Goal: Task Accomplishment & Management: Use online tool/utility

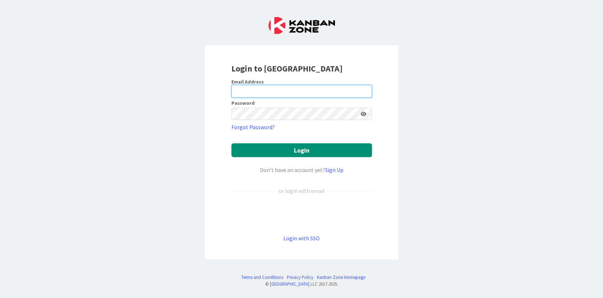
click at [247, 86] on input "email" at bounding box center [301, 91] width 141 height 13
type input "[PERSON_NAME][EMAIL_ADDRESS][DOMAIN_NAME]"
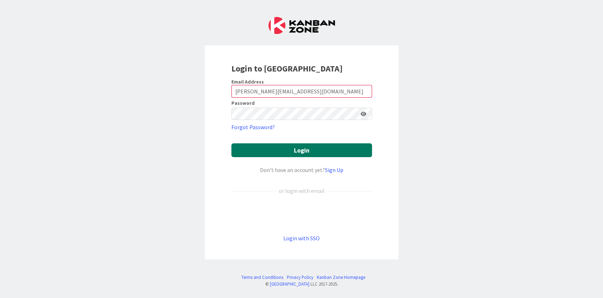
click at [292, 146] on button "Login" at bounding box center [301, 150] width 141 height 14
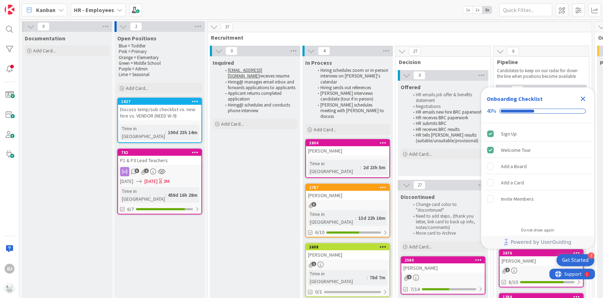
click at [582, 98] on icon "Close Checklist" at bounding box center [583, 98] width 5 height 5
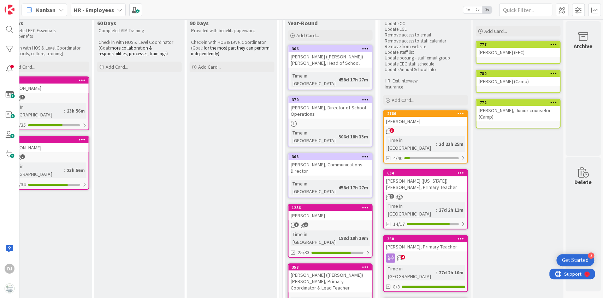
scroll to position [42, 880]
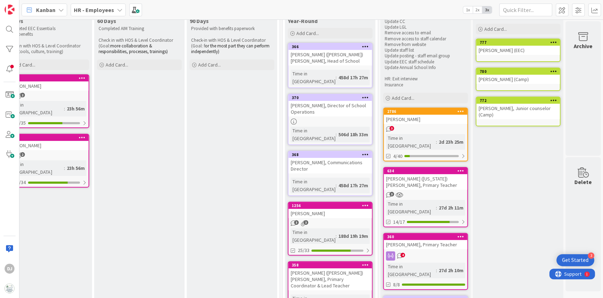
click at [423, 126] on div "3" at bounding box center [425, 129] width 83 height 6
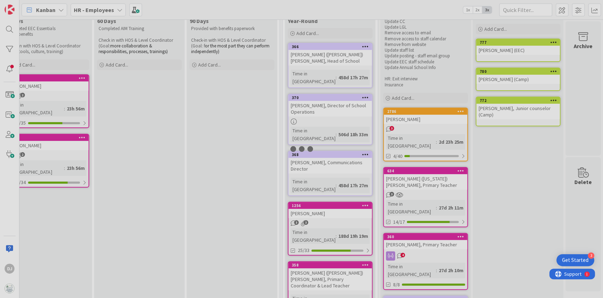
click at [423, 125] on div at bounding box center [301, 149] width 603 height 298
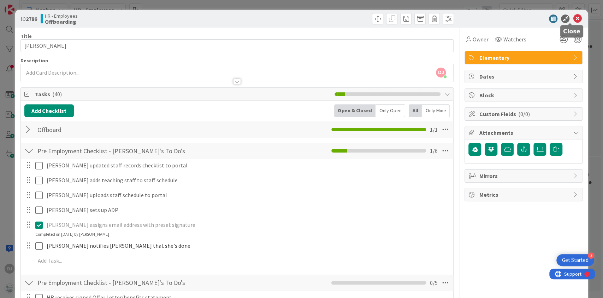
click at [573, 19] on icon at bounding box center [577, 18] width 8 height 8
